Goal: Information Seeking & Learning: Learn about a topic

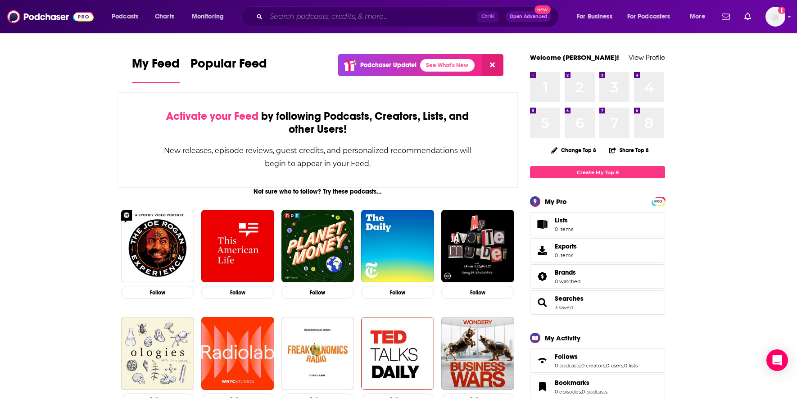
click at [276, 18] on input "Search podcasts, credits, & more..." at bounding box center [371, 16] width 211 height 14
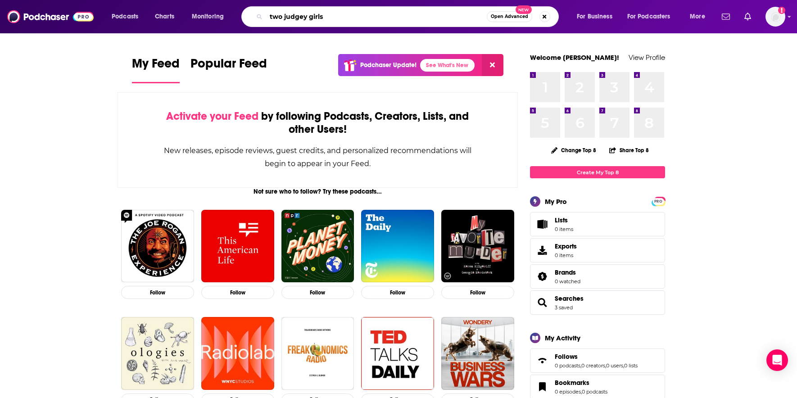
type input "two judgey girls"
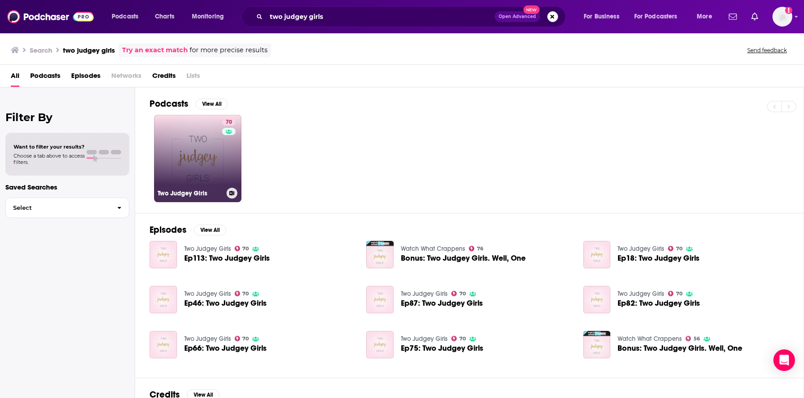
click at [200, 119] on link "70 Two Judgey Girls" at bounding box center [197, 158] width 87 height 87
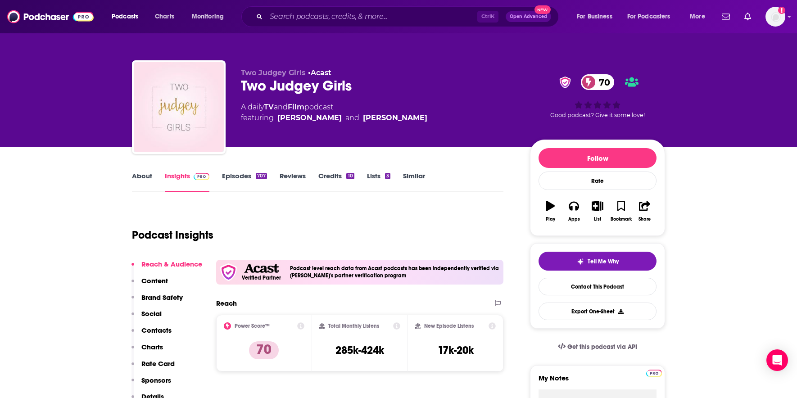
click at [324, 3] on div "Podcasts Charts Monitoring Ctrl K Open Advanced New For Business For Podcasters…" at bounding box center [398, 16] width 797 height 33
click at [323, 8] on div "Ctrl K Open Advanced New" at bounding box center [399, 16] width 317 height 21
click at [323, 13] on input "Search podcasts, credits, & more..." at bounding box center [371, 16] width 211 height 14
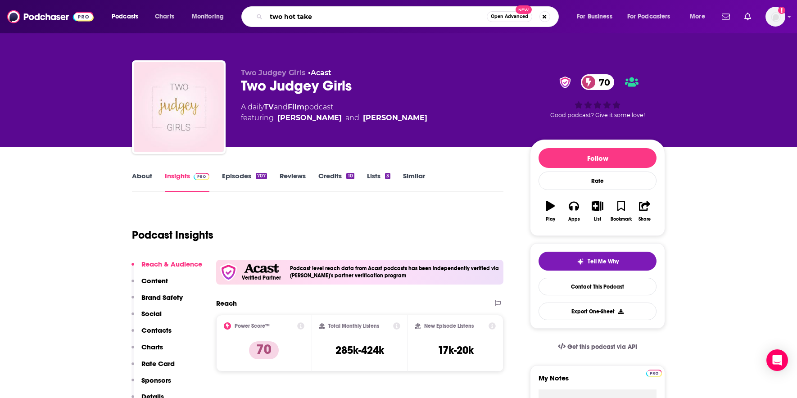
type input "two hot takes"
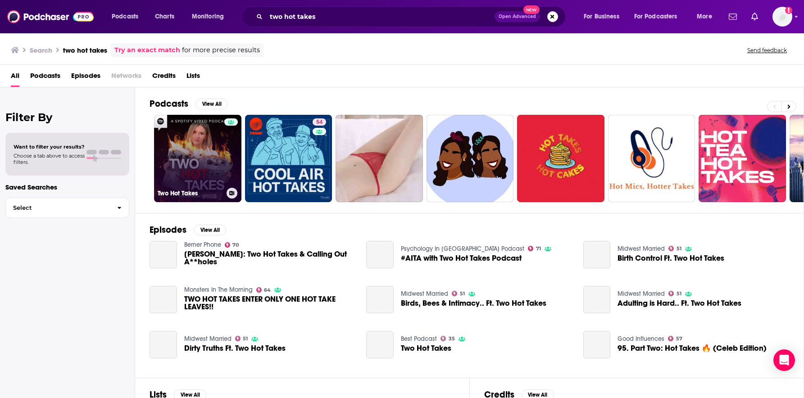
click at [226, 150] on div at bounding box center [231, 152] width 14 height 69
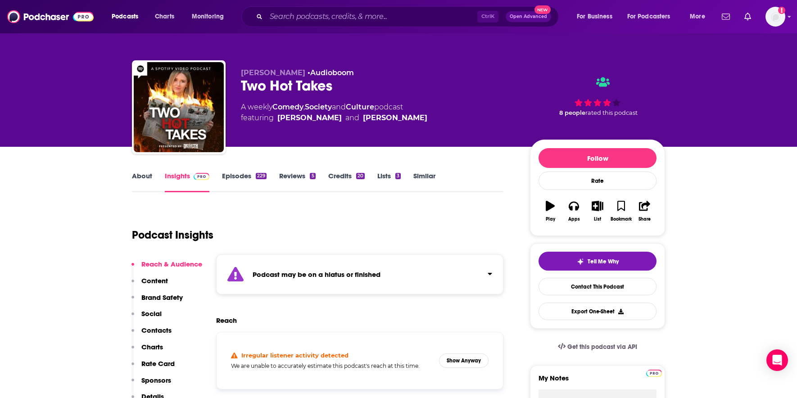
click at [447, 276] on div "Podcast may be on a hiatus or finished" at bounding box center [359, 274] width 287 height 40
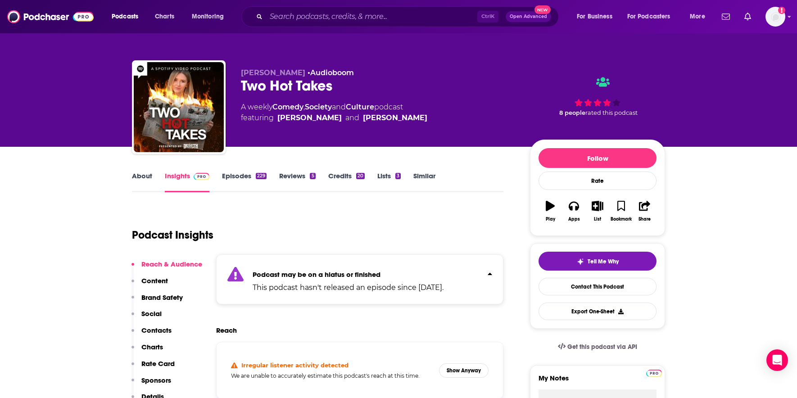
click at [443, 276] on p "Podcast may be on a hiatus or finished" at bounding box center [348, 274] width 191 height 9
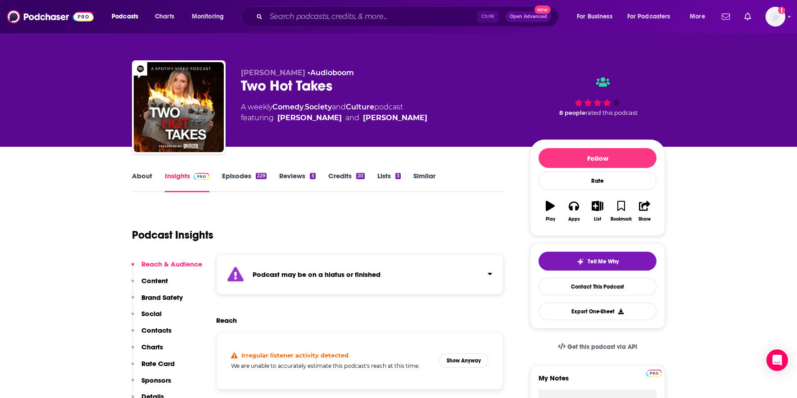
click at [482, 276] on button "Click to expand status details" at bounding box center [486, 272] width 12 height 13
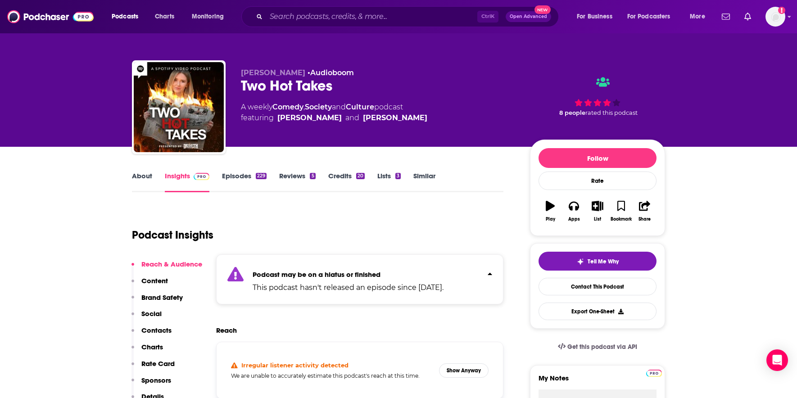
click at [246, 176] on link "Episodes 229" at bounding box center [244, 182] width 45 height 21
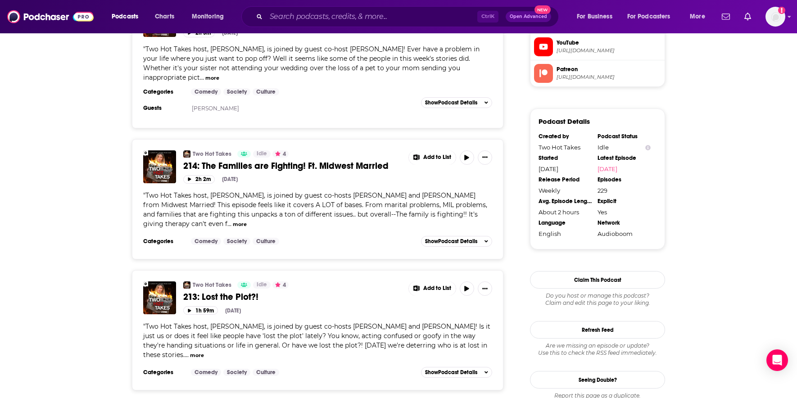
scroll to position [900, 0]
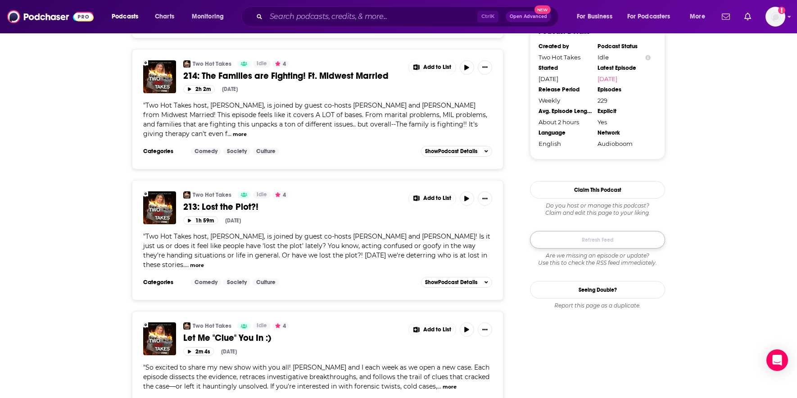
click at [603, 241] on button "Refresh Feed" at bounding box center [597, 240] width 135 height 18
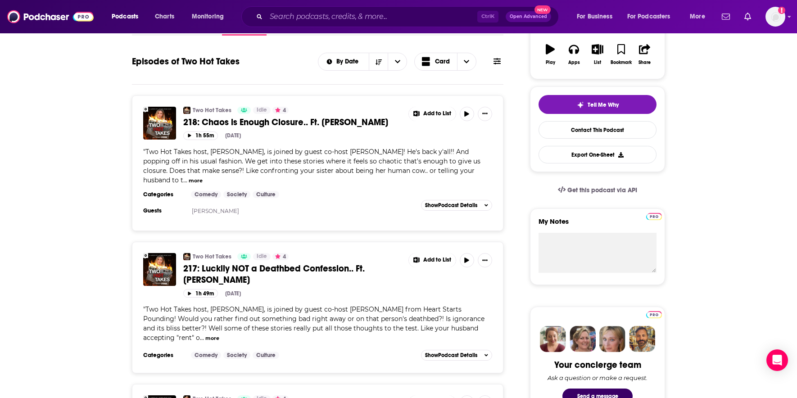
scroll to position [45, 0]
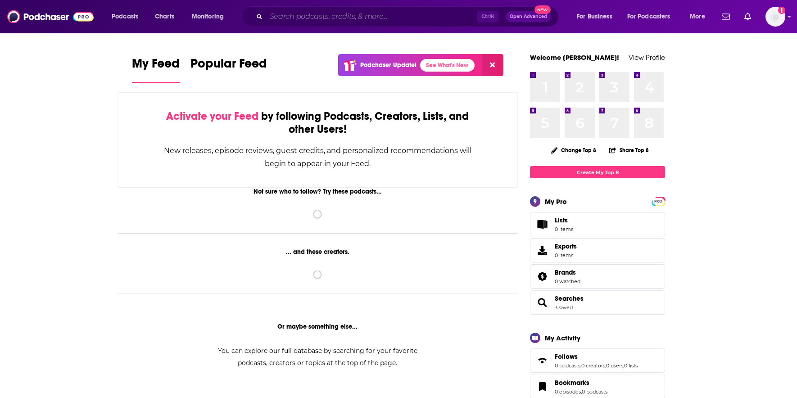
click at [307, 19] on input "Search podcasts, credits, & more..." at bounding box center [371, 16] width 211 height 14
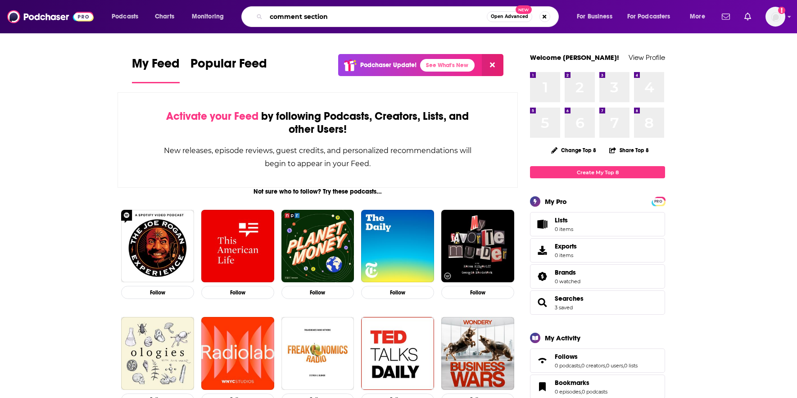
type input "comment section"
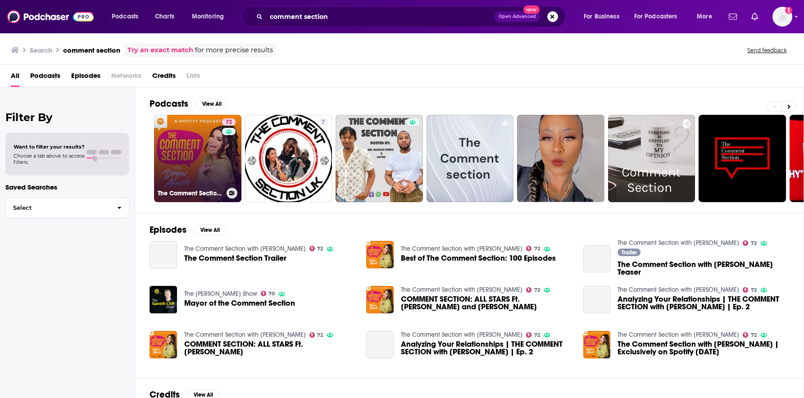
click at [222, 158] on div "72" at bounding box center [230, 152] width 16 height 69
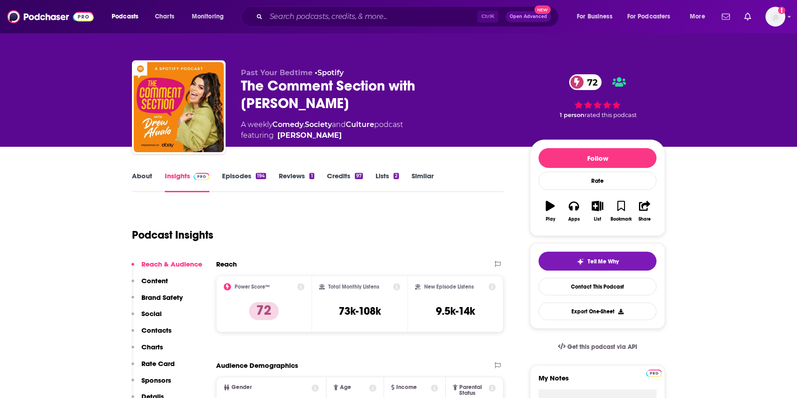
click at [430, 173] on link "Similar" at bounding box center [422, 182] width 22 height 21
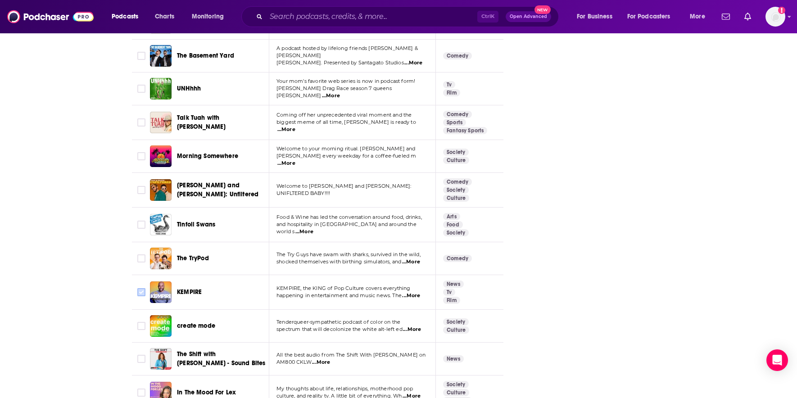
scroll to position [3196, 0]
click at [364, 14] on input "Search podcasts, credits, & more..." at bounding box center [371, 16] width 211 height 14
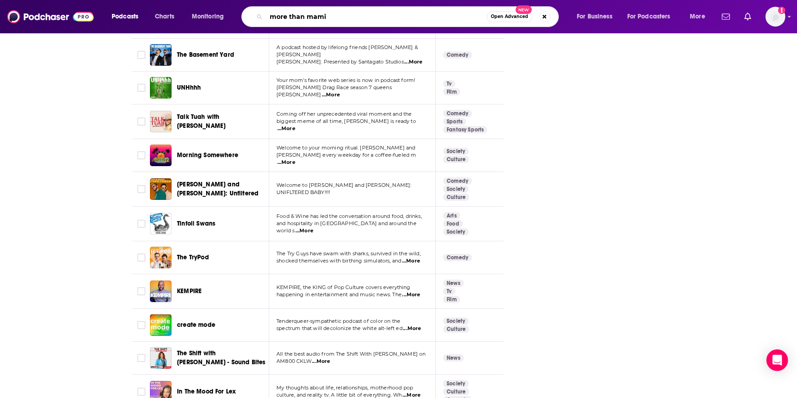
type input "more than mamis"
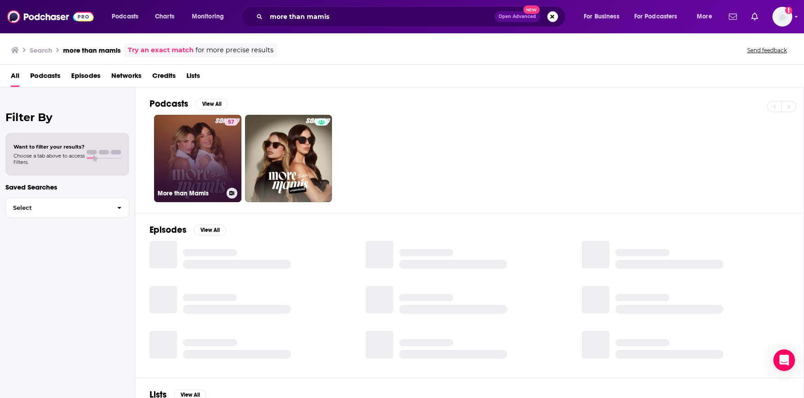
click at [199, 140] on link "57 More than Mamis" at bounding box center [197, 158] width 87 height 87
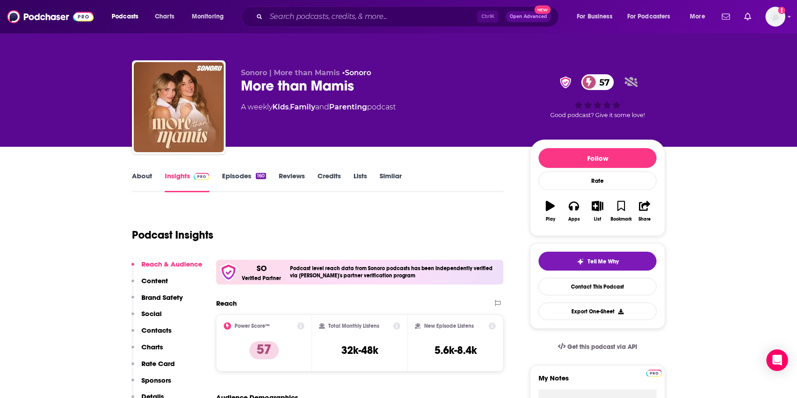
click at [244, 180] on link "Episodes 160" at bounding box center [244, 182] width 44 height 21
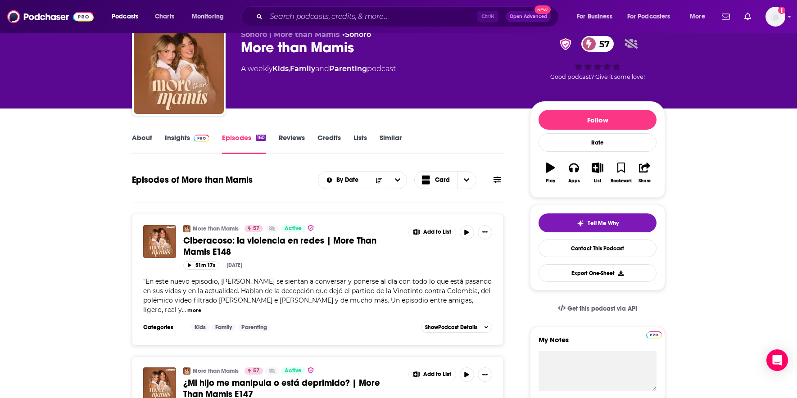
scroll to position [90, 0]
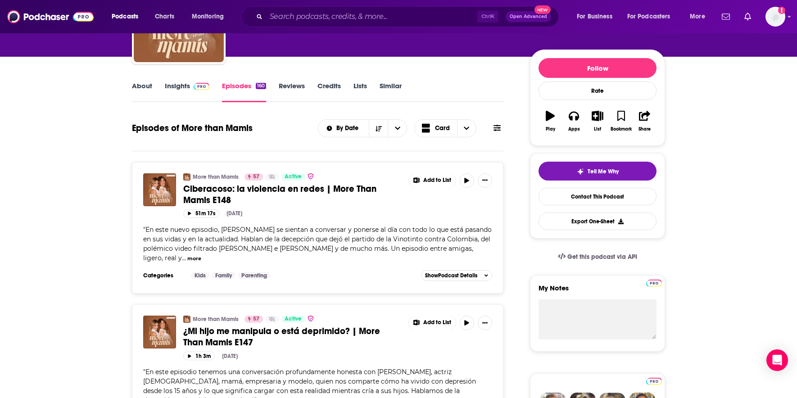
click at [146, 84] on link "About" at bounding box center [142, 91] width 20 height 21
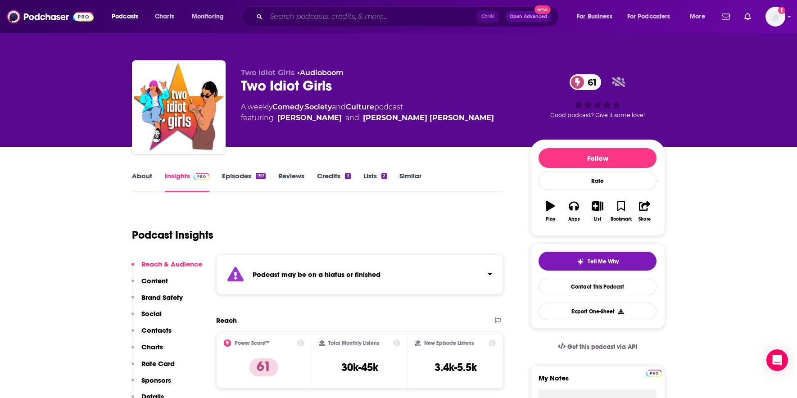
click at [334, 13] on input "Search podcasts, credits, & more..." at bounding box center [371, 16] width 211 height 14
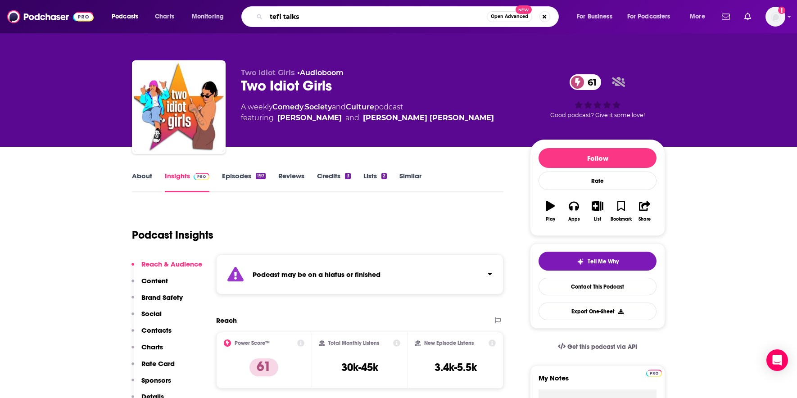
type input "tefi talks"
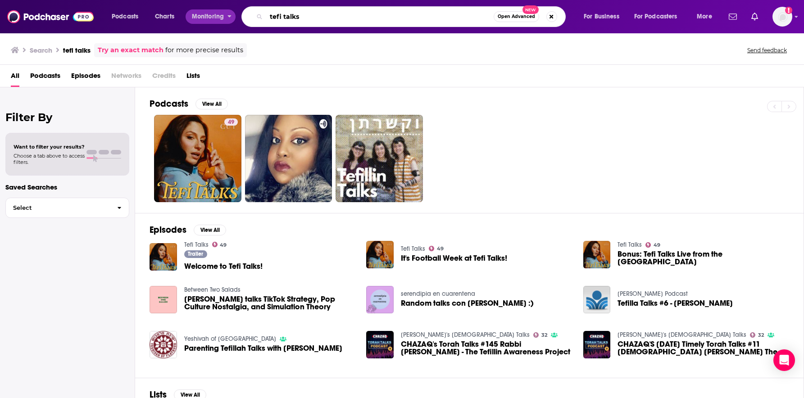
drag, startPoint x: 274, startPoint y: 14, endPoint x: 229, endPoint y: 18, distance: 45.6
click at [229, 18] on div "Podcasts Charts Monitoring tefi talks Open Advanced New For Business For Podcas…" at bounding box center [412, 16] width 615 height 21
click at [334, 13] on input "tefi talks" at bounding box center [379, 16] width 227 height 14
drag, startPoint x: 175, startPoint y: 31, endPoint x: 162, endPoint y: 33, distance: 13.6
click at [162, 33] on div "Podcasts Charts Monitoring tefi talks Open Advanced New For Business For Podcas…" at bounding box center [402, 16] width 804 height 33
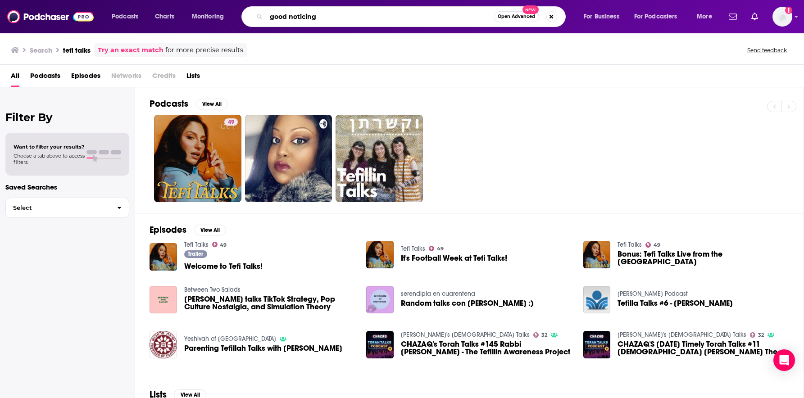
type input "good noticing"
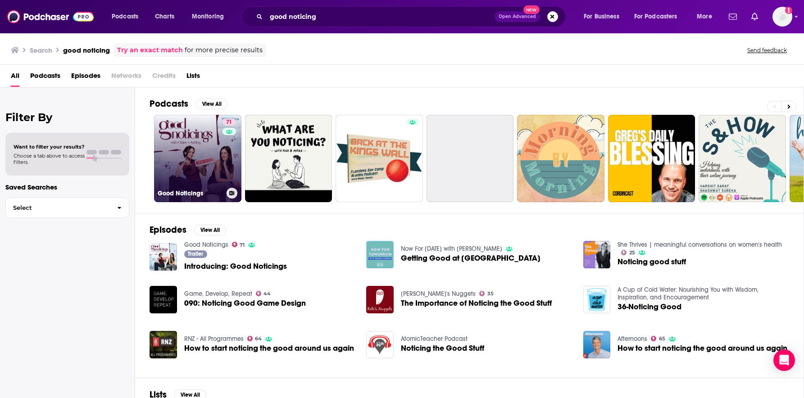
click at [194, 190] on h3 "Good Noticings" at bounding box center [190, 194] width 65 height 8
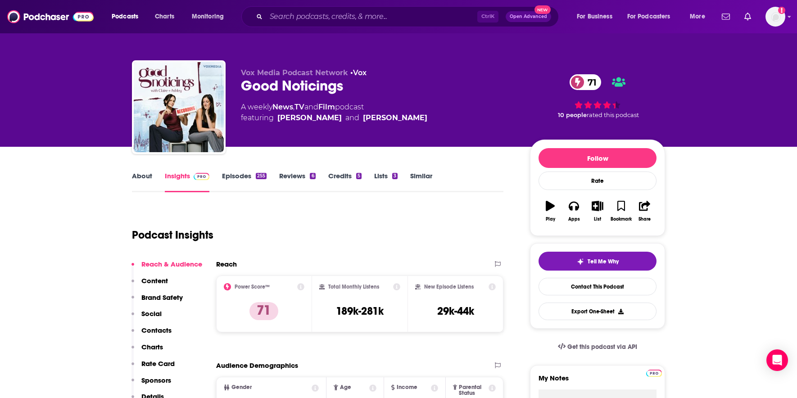
click at [235, 178] on link "Episodes 255" at bounding box center [244, 182] width 45 height 21
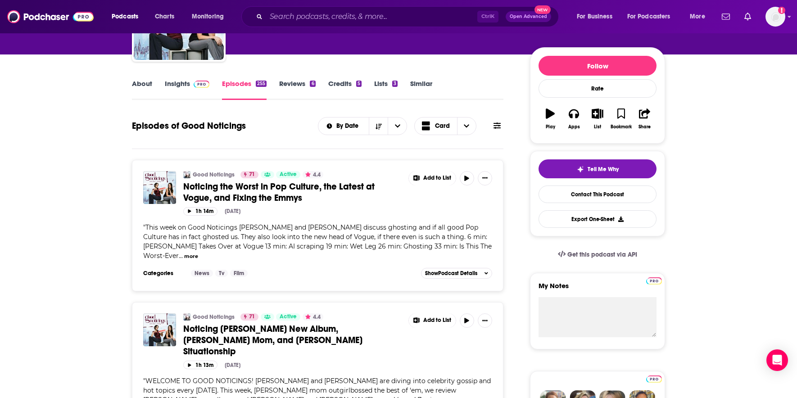
scroll to position [90, 0]
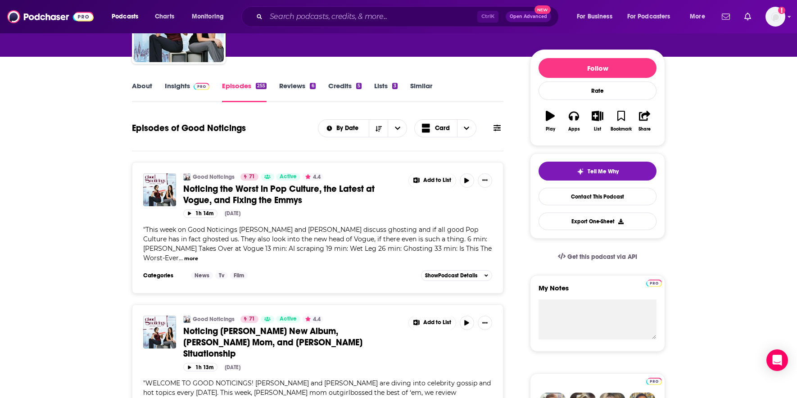
click at [355, 86] on link "Credits 5" at bounding box center [344, 91] width 33 height 21
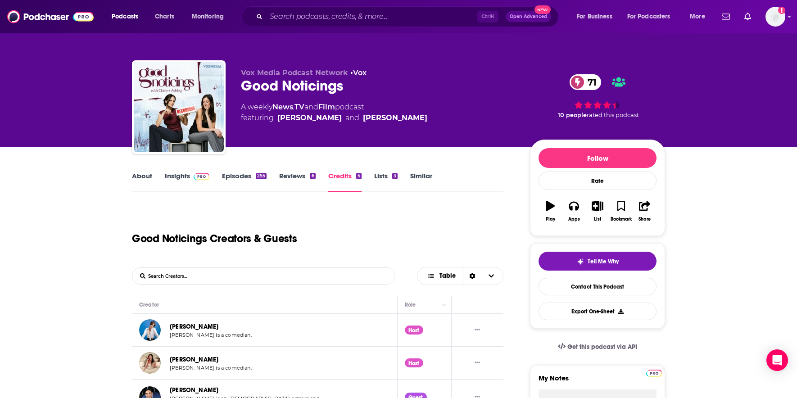
click at [379, 173] on link "Lists 3" at bounding box center [385, 182] width 23 height 21
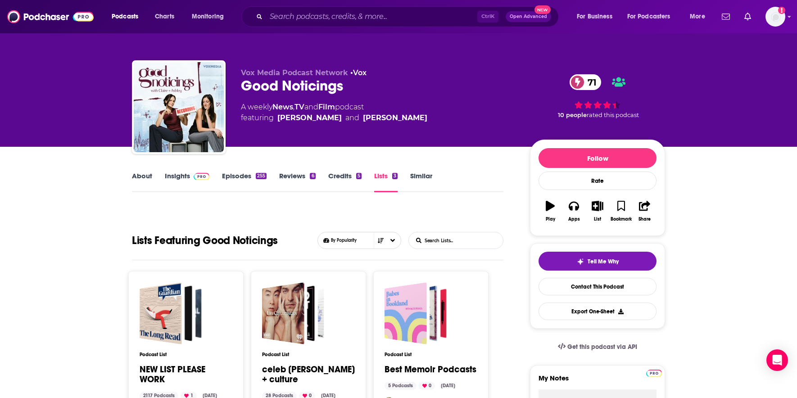
click at [289, 176] on link "Reviews 6" at bounding box center [297, 182] width 36 height 21
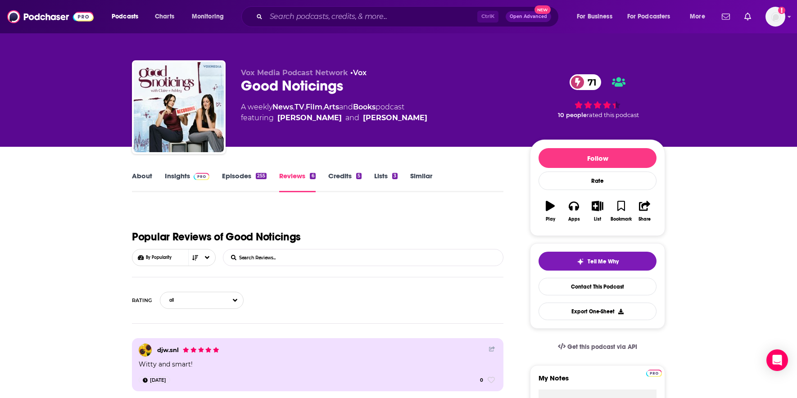
click at [145, 177] on link "About" at bounding box center [142, 182] width 20 height 21
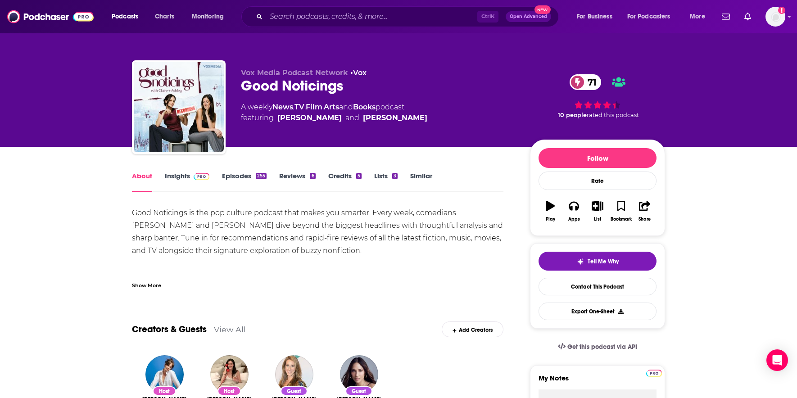
click at [177, 171] on div "About Insights Episodes 255 Reviews 6 Credits 5 Lists 3 Similar" at bounding box center [317, 181] width 371 height 22
click at [229, 172] on link "Episodes 255" at bounding box center [244, 182] width 45 height 21
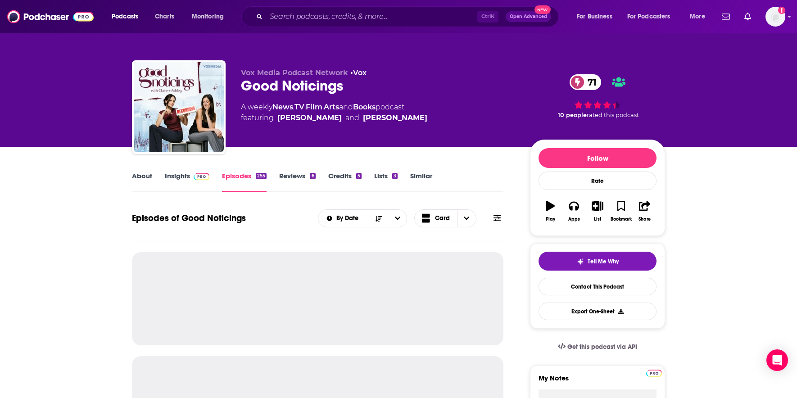
click at [183, 177] on link "Insights" at bounding box center [187, 182] width 45 height 21
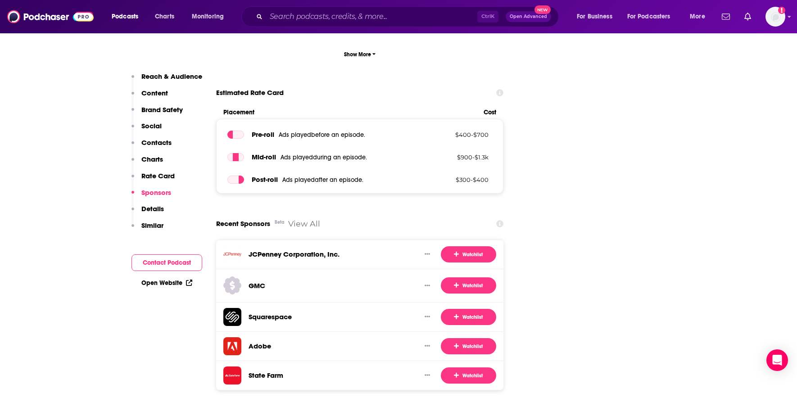
scroll to position [1576, 0]
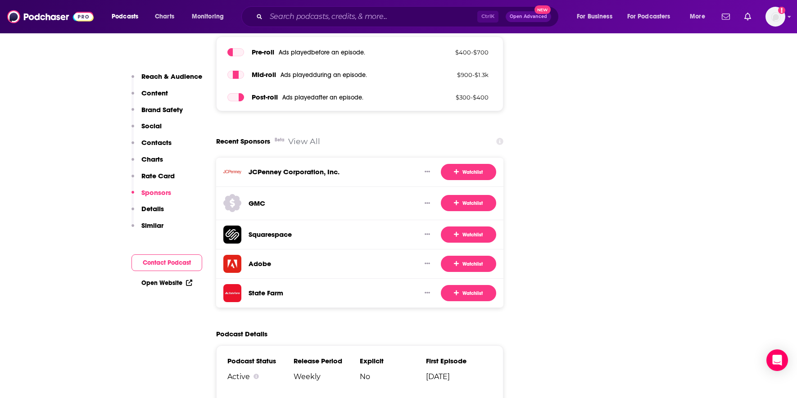
click at [287, 26] on div "Ctrl K Open Advanced New" at bounding box center [399, 16] width 317 height 21
click at [292, 20] on input "Search podcasts, credits, & more..." at bounding box center [371, 16] width 211 height 14
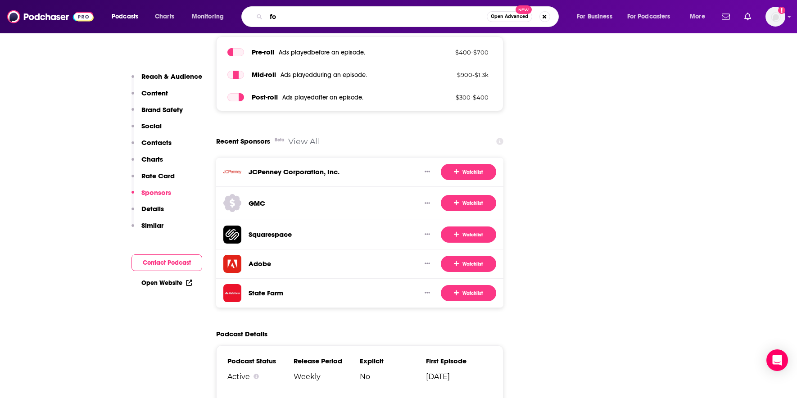
type input "f"
type input "coffee convos"
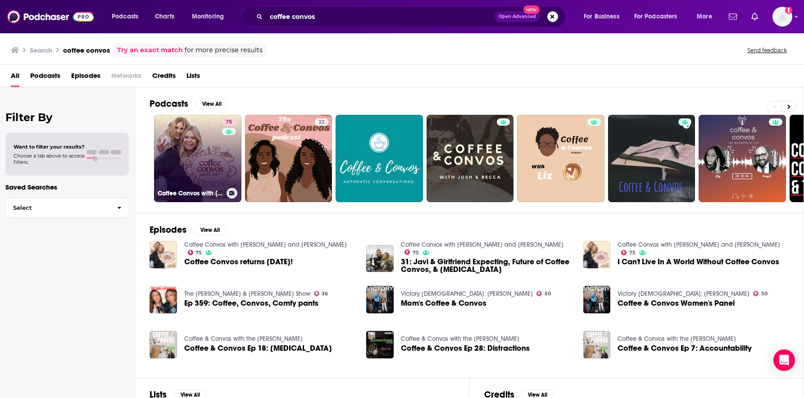
click at [193, 167] on link "75 Coffee Convos with [PERSON_NAME] and [PERSON_NAME]" at bounding box center [197, 158] width 87 height 87
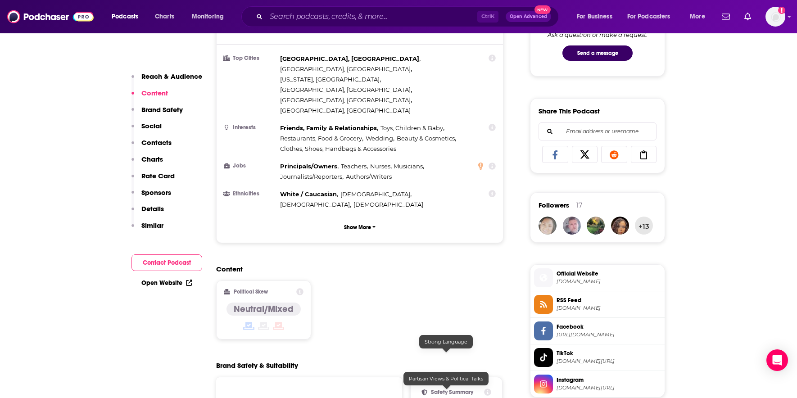
scroll to position [405, 0]
